Goal: Task Accomplishment & Management: Complete application form

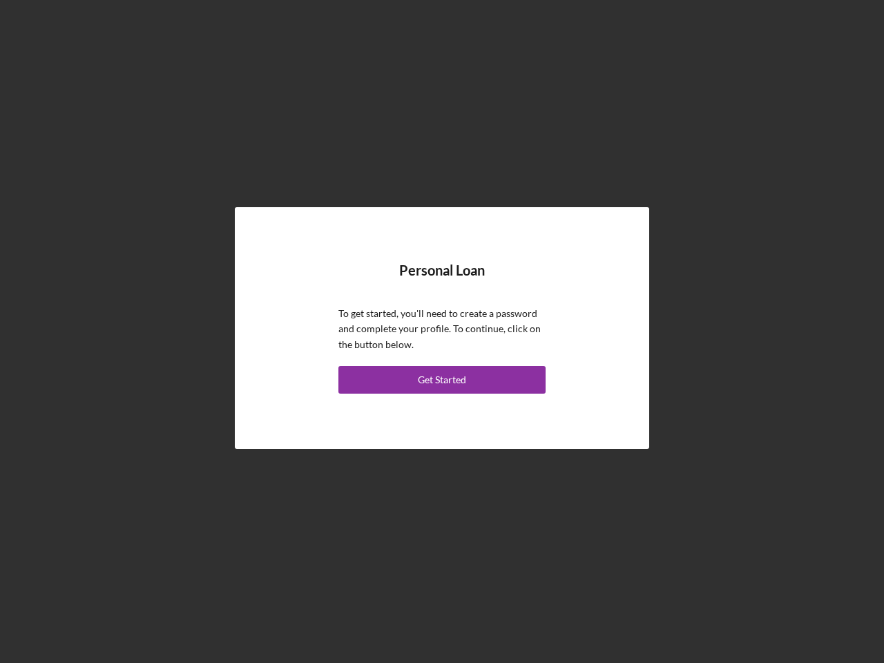
click at [442, 332] on p "To get started, you'll need to create a password and complete your profile. To …" at bounding box center [442, 329] width 207 height 46
click at [442, 380] on div "Get Started" at bounding box center [442, 380] width 48 height 28
